Goal: Check status

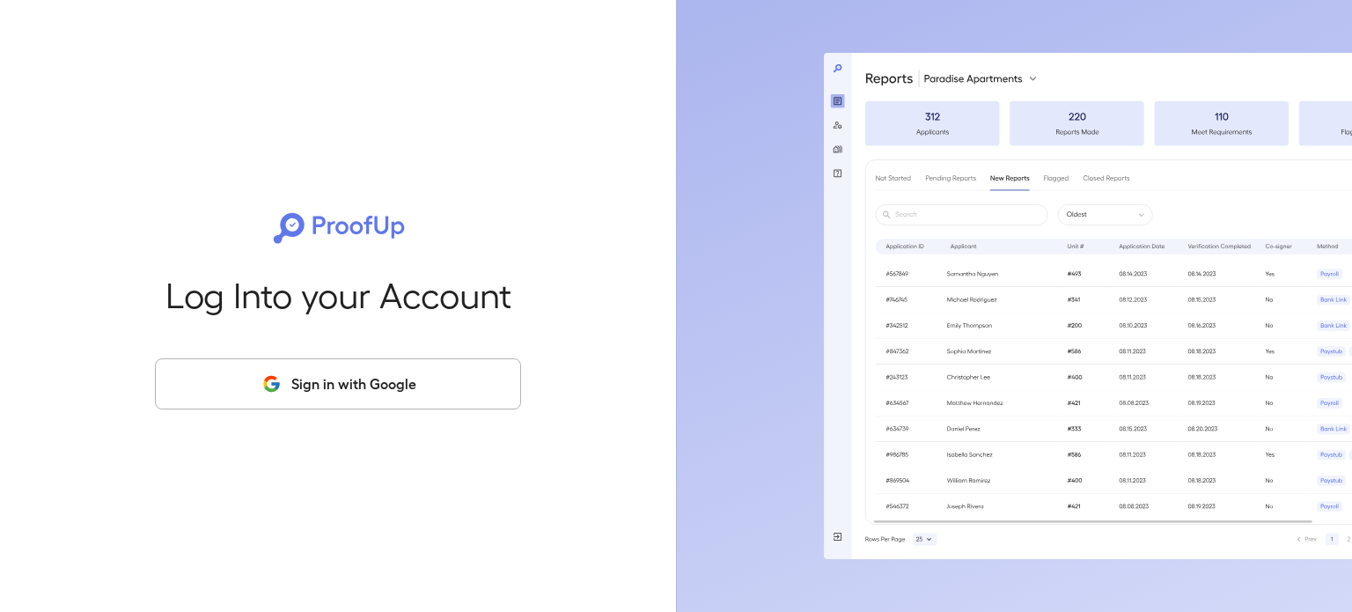
click at [341, 392] on button "Sign in with Google" at bounding box center [338, 383] width 366 height 51
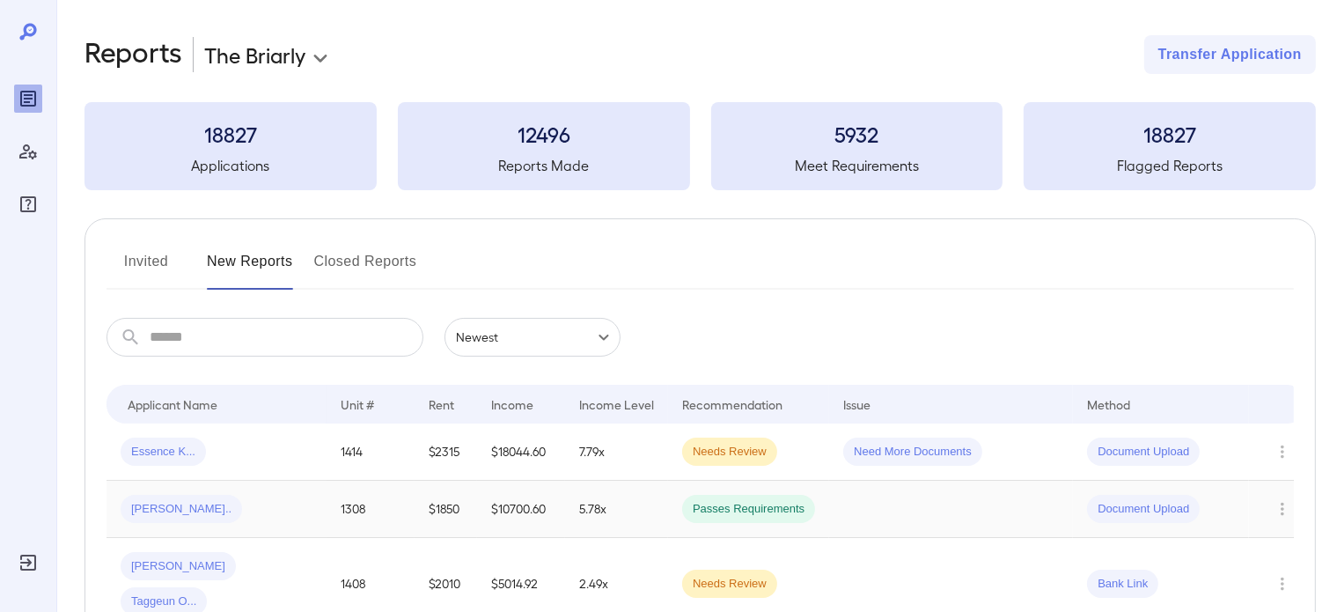
click at [488, 491] on td "$10700.60" at bounding box center [521, 509] width 88 height 57
